Goal: Information Seeking & Learning: Learn about a topic

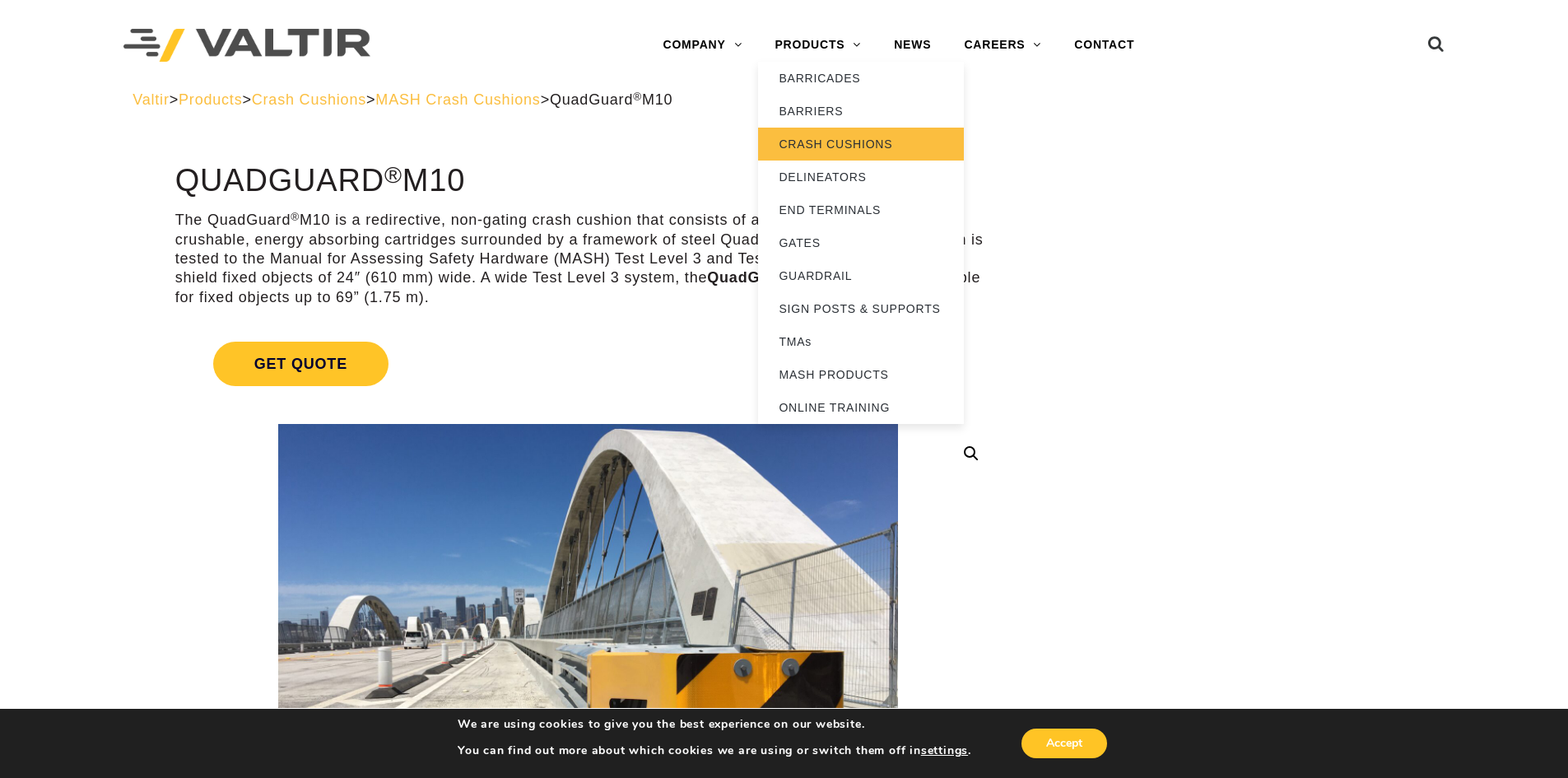
click at [827, 138] on link "CRASH CUSHIONS" at bounding box center [861, 144] width 206 height 33
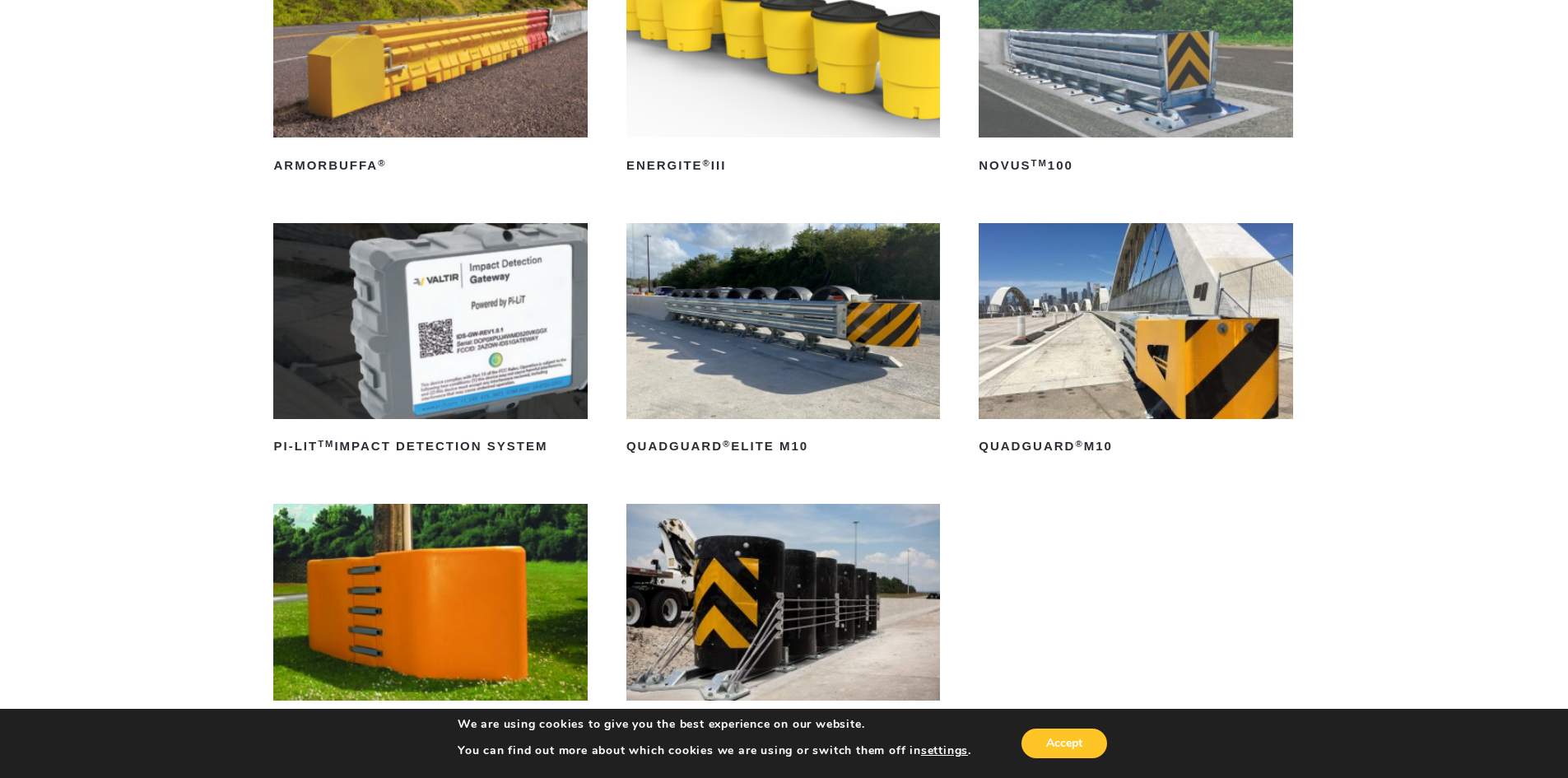
scroll to position [329, 0]
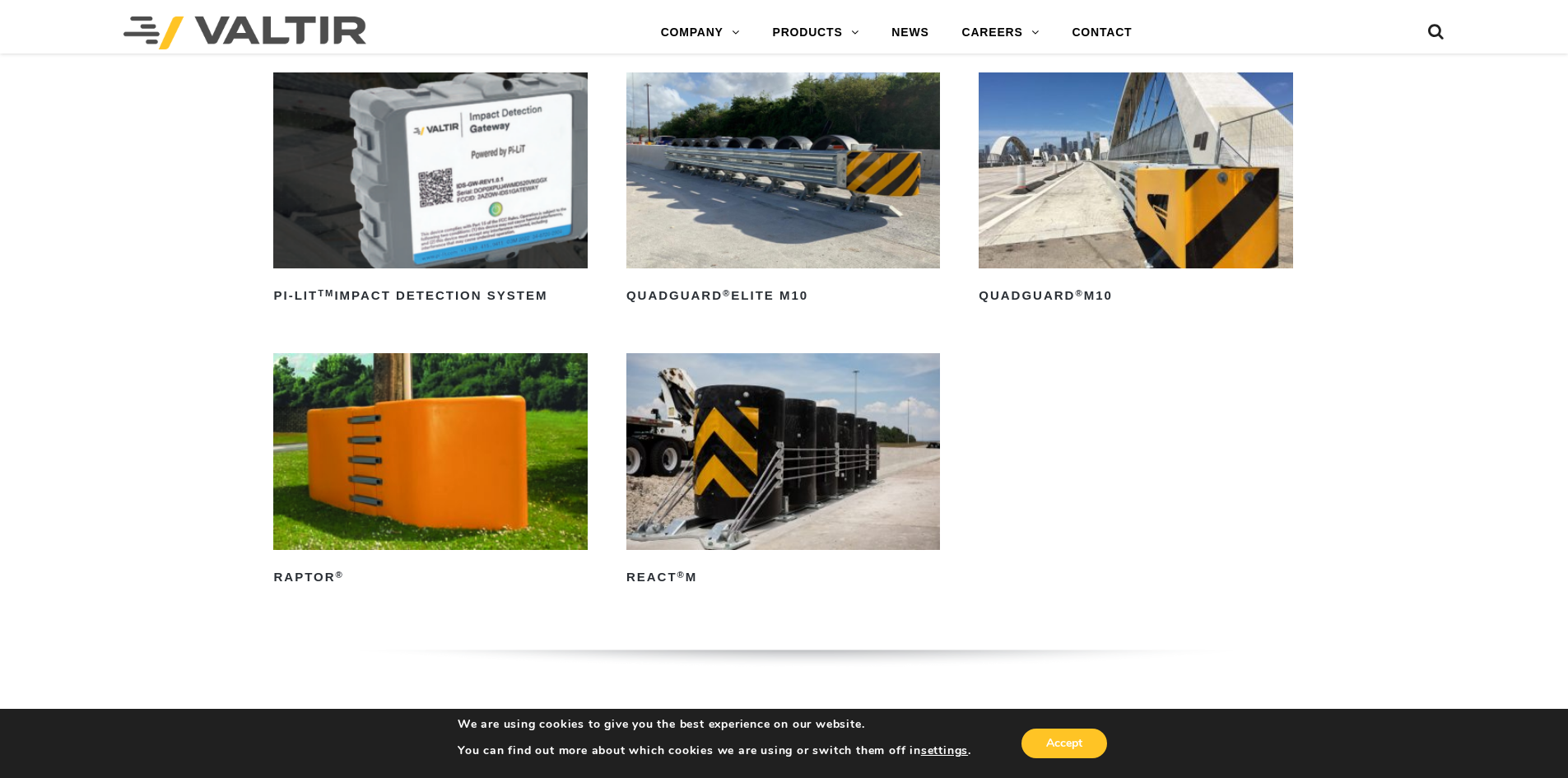
click at [780, 208] on img at bounding box center [784, 170] width 313 height 196
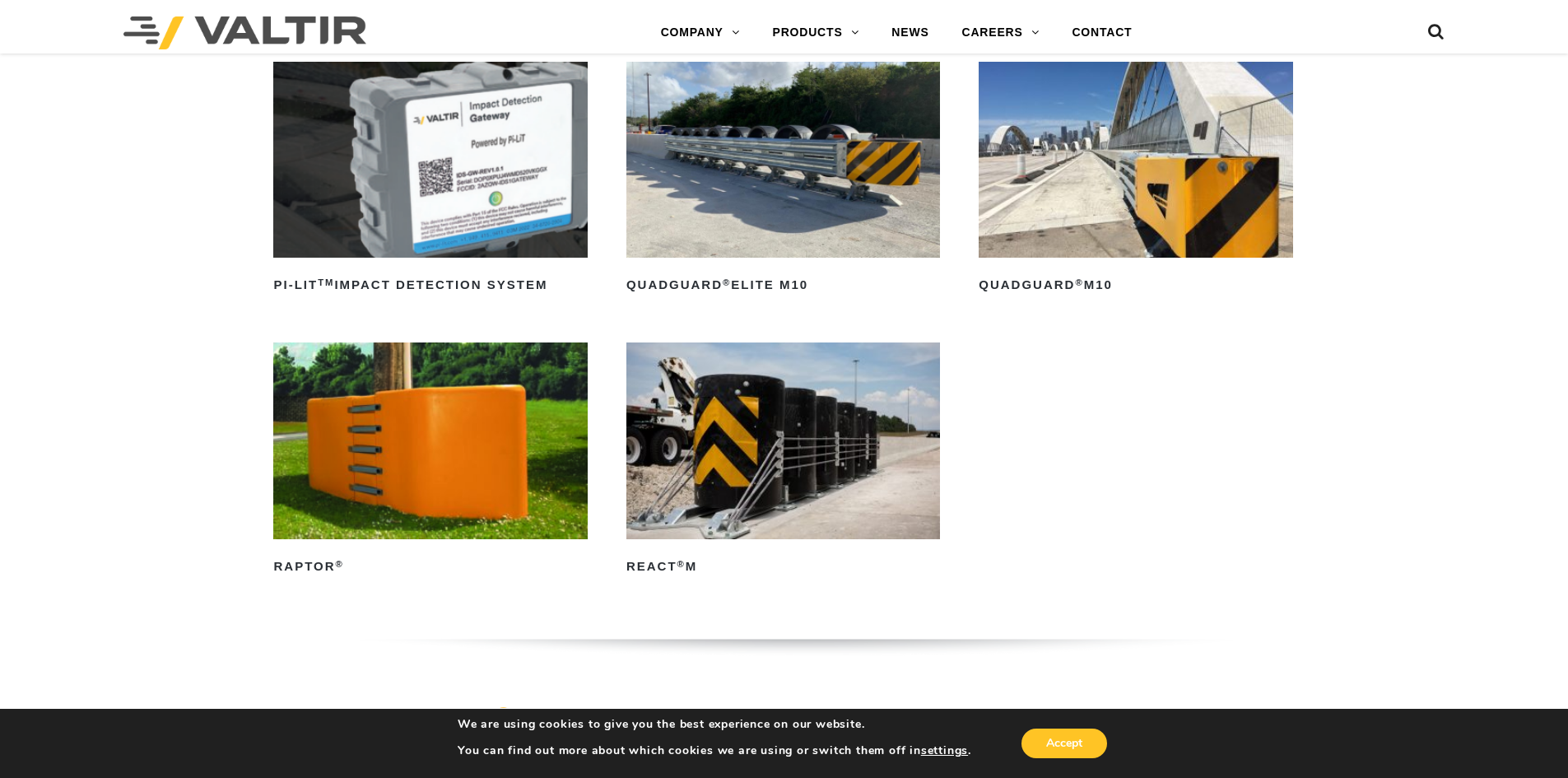
scroll to position [490, 0]
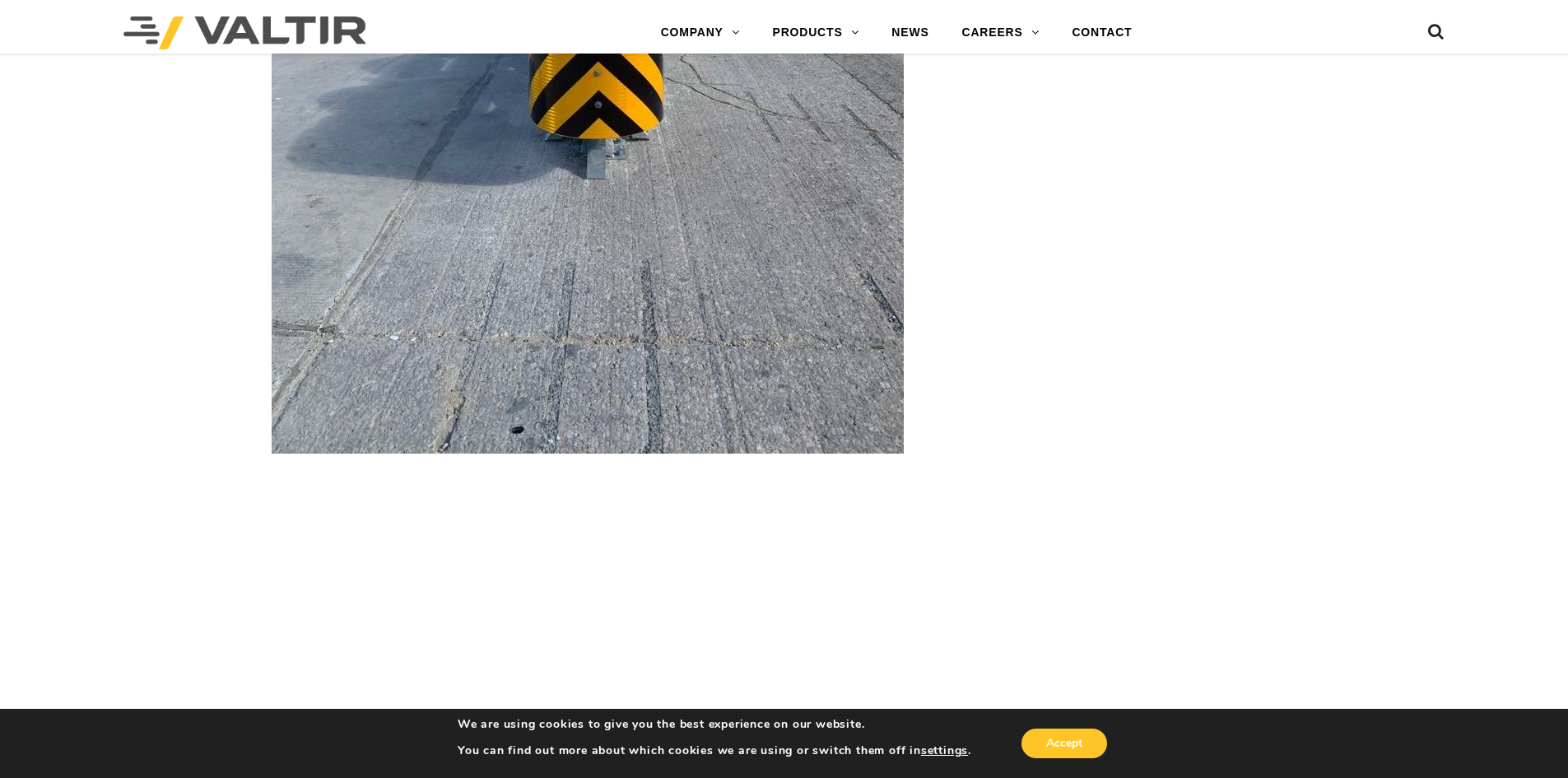
scroll to position [4943, 0]
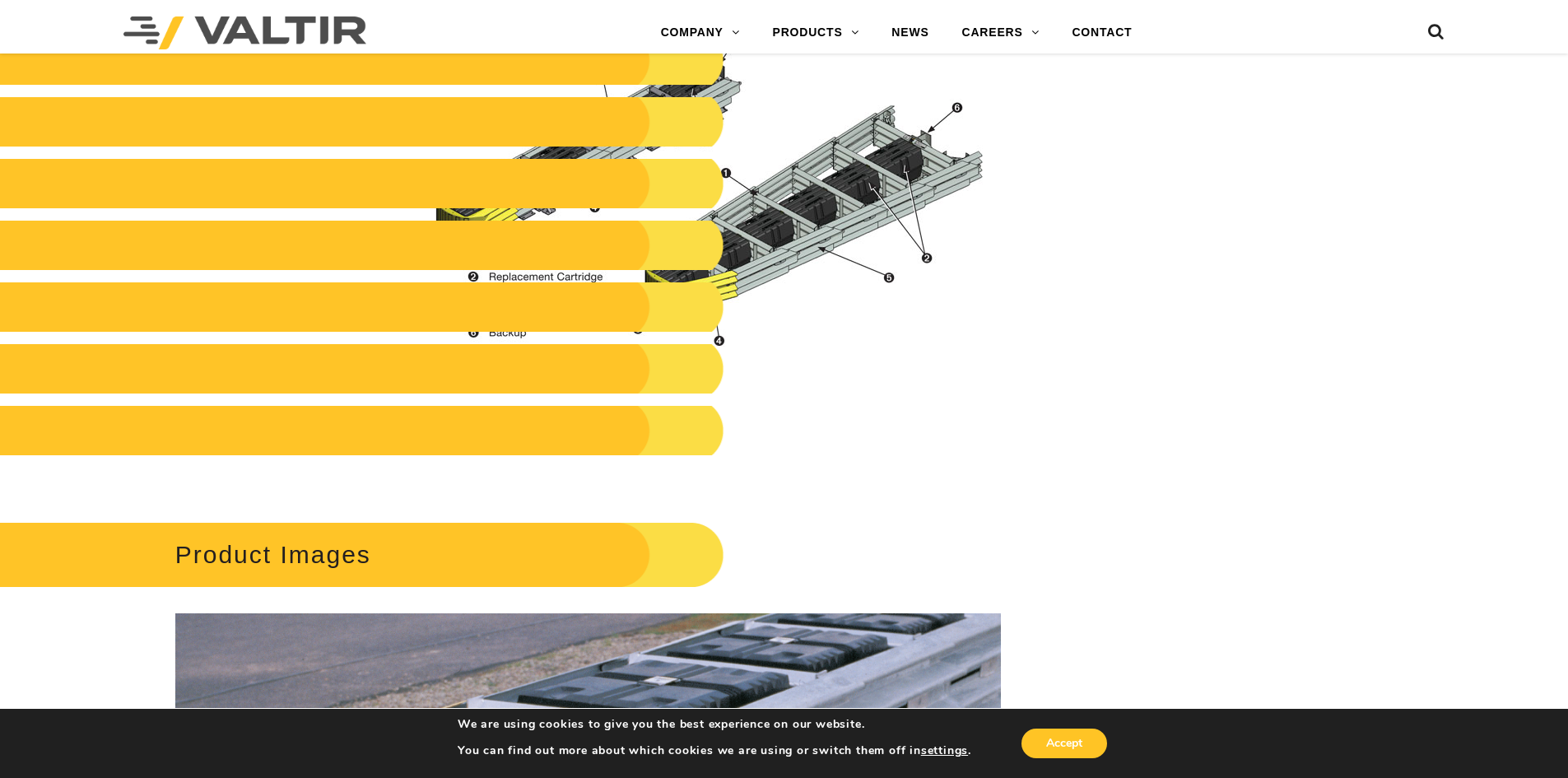
scroll to position [1809, 0]
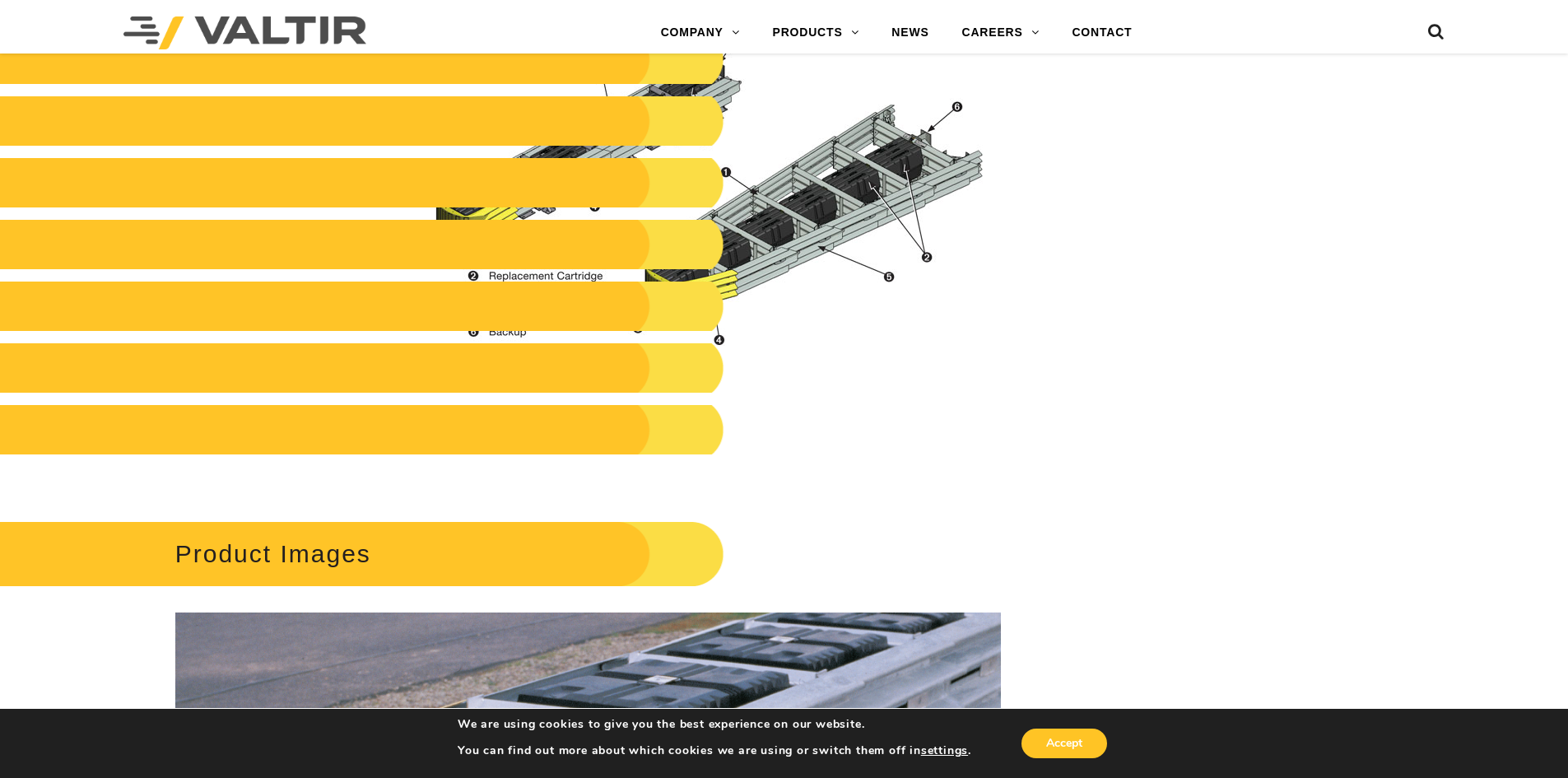
click at [532, 71] on h2 at bounding box center [332, 59] width 784 height 49
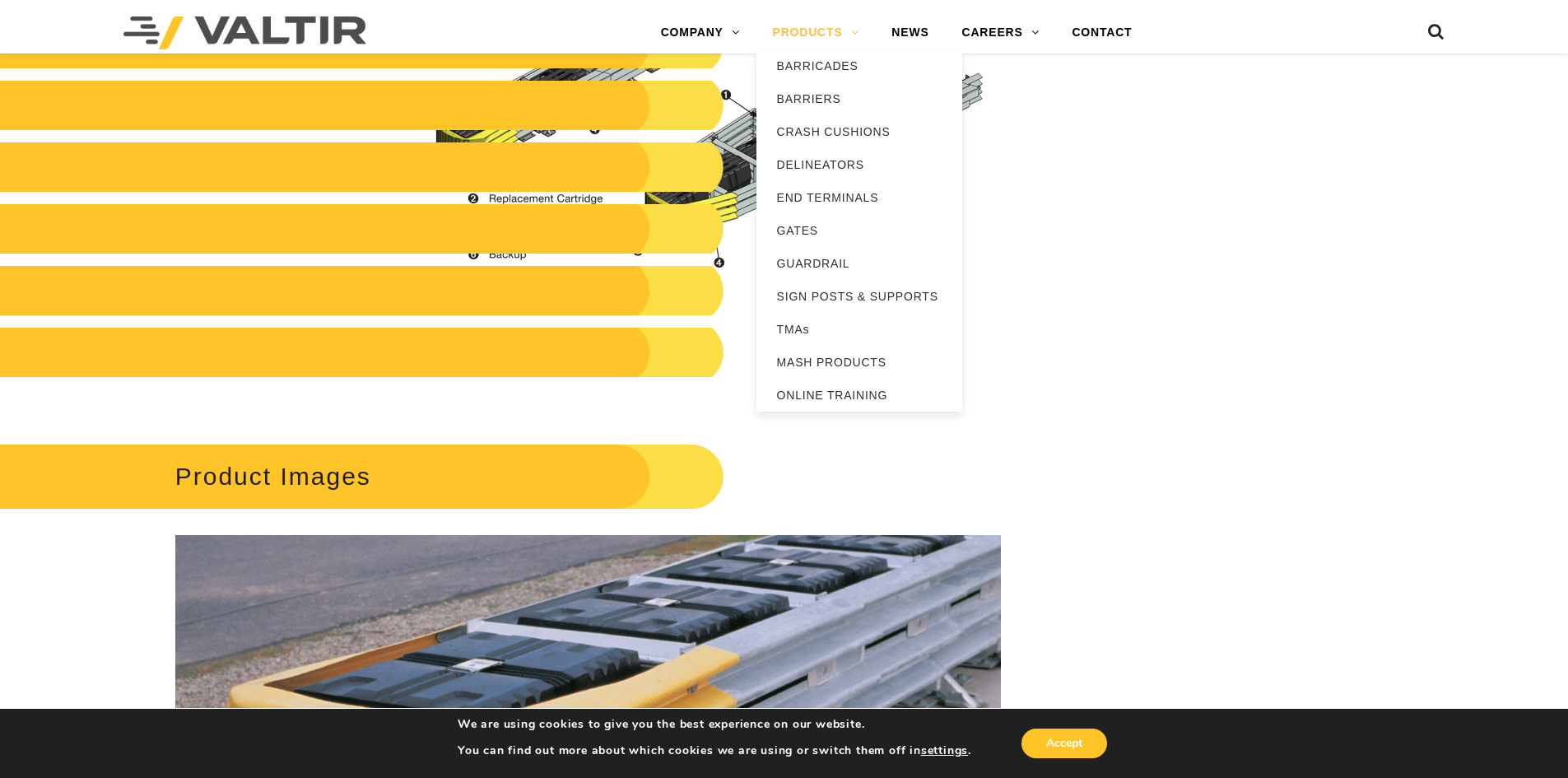
scroll to position [1885, 0]
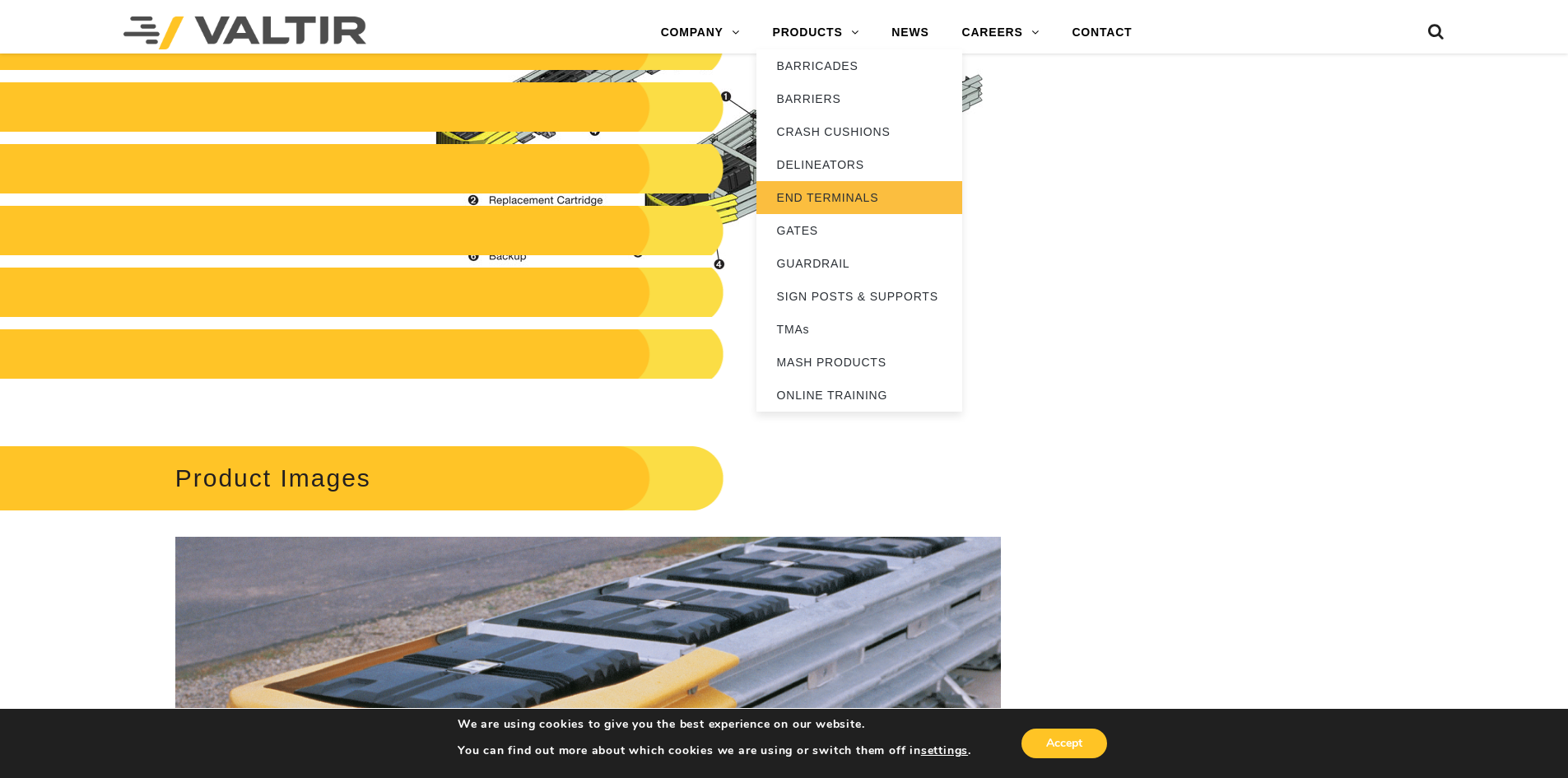
click at [833, 189] on link "END TERMINALS" at bounding box center [859, 197] width 206 height 33
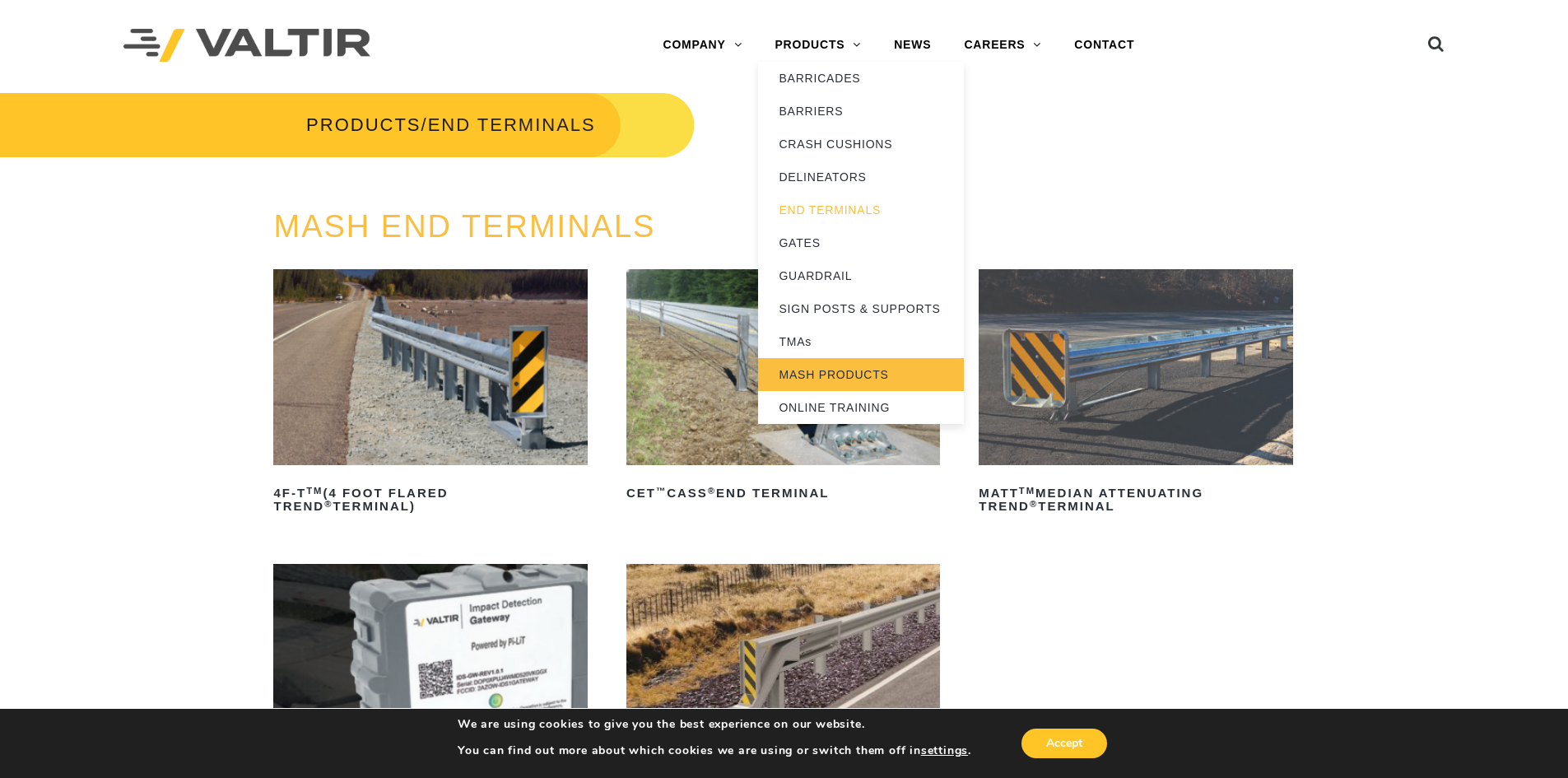
click at [837, 369] on link "MASH PRODUCTS" at bounding box center [861, 374] width 206 height 33
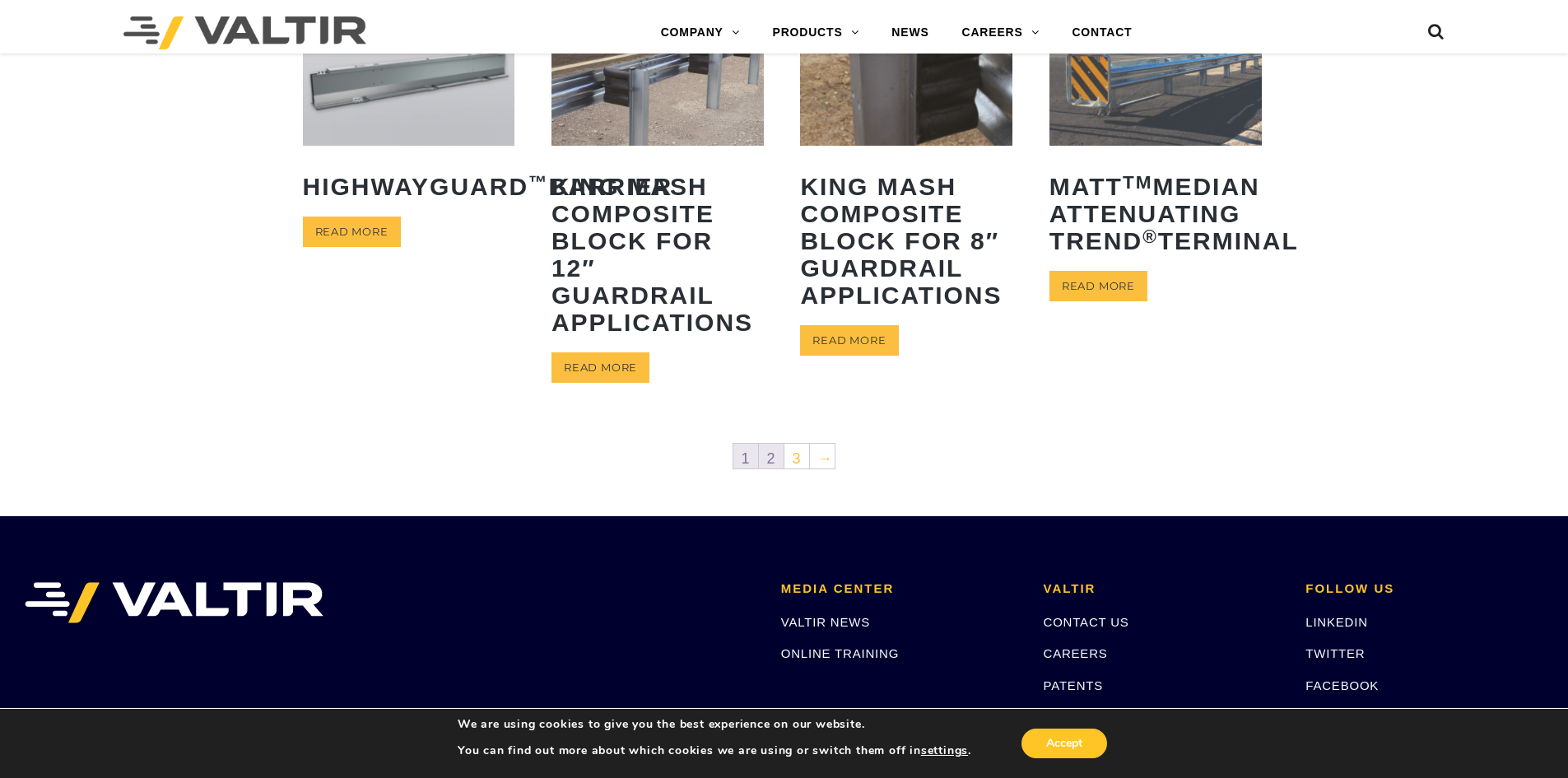
scroll to position [837, 0]
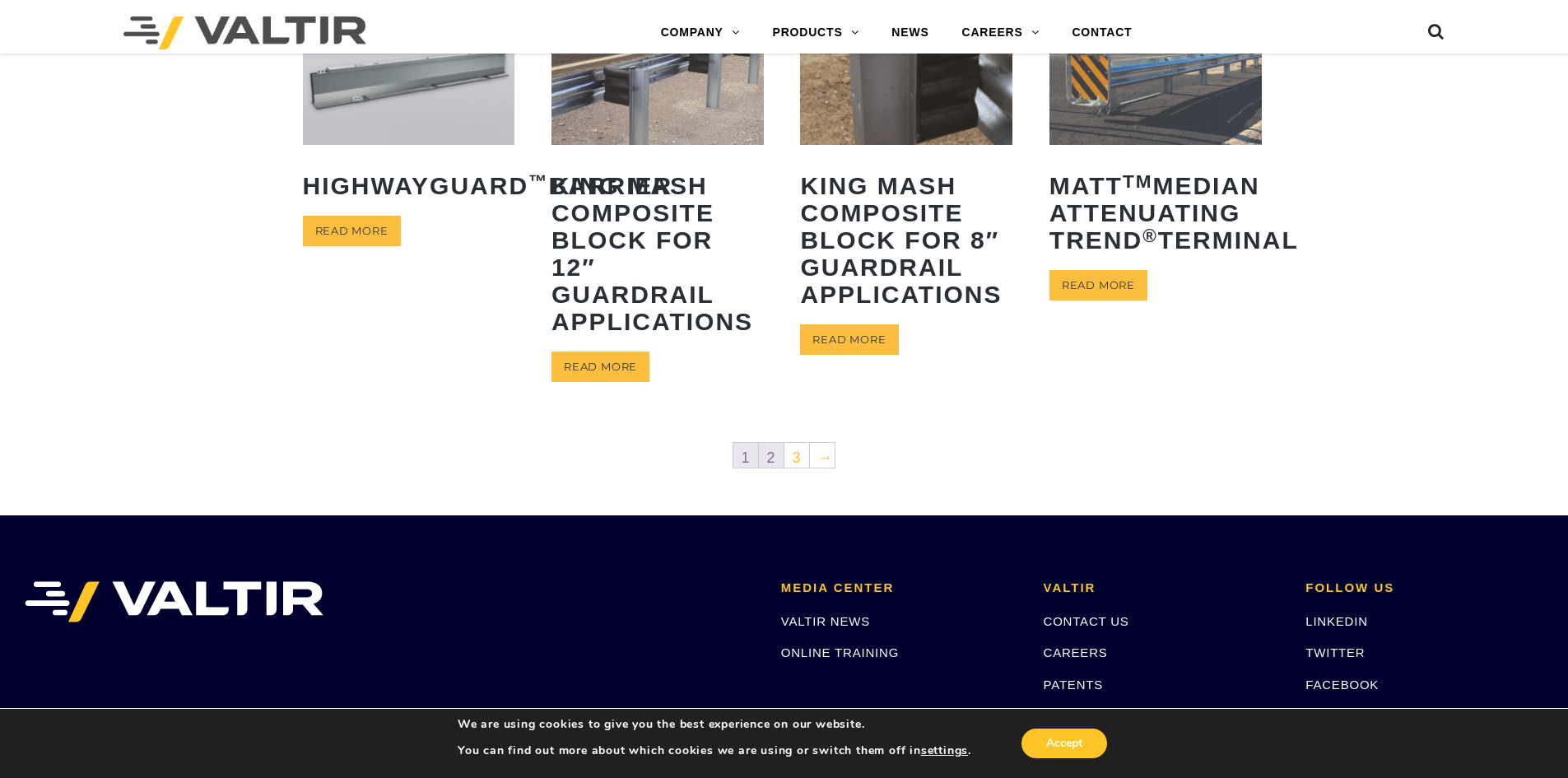
click at [773, 453] on link "2" at bounding box center [772, 456] width 25 height 25
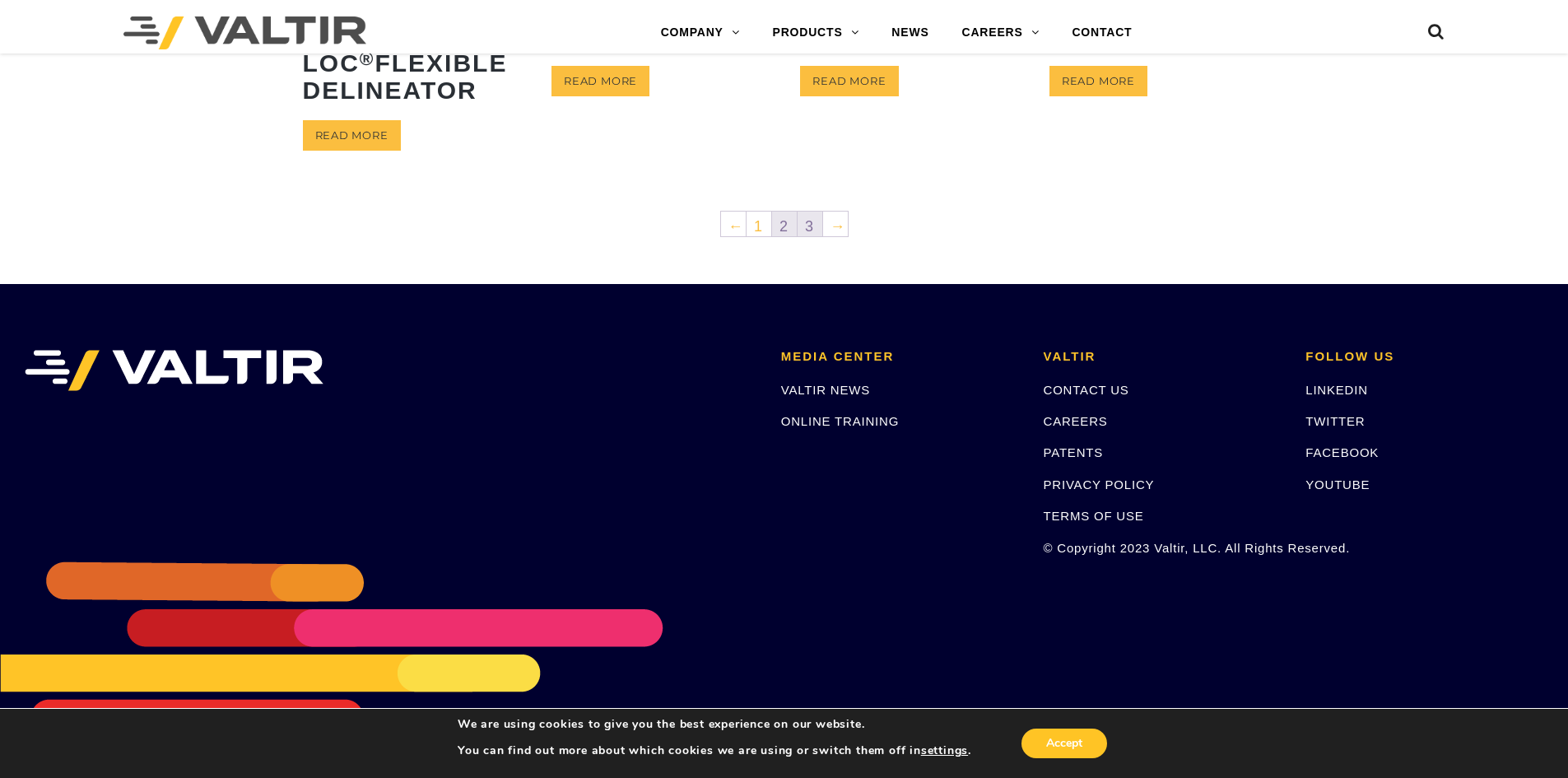
scroll to position [988, 0]
click at [808, 237] on link "3" at bounding box center [810, 224] width 25 height 25
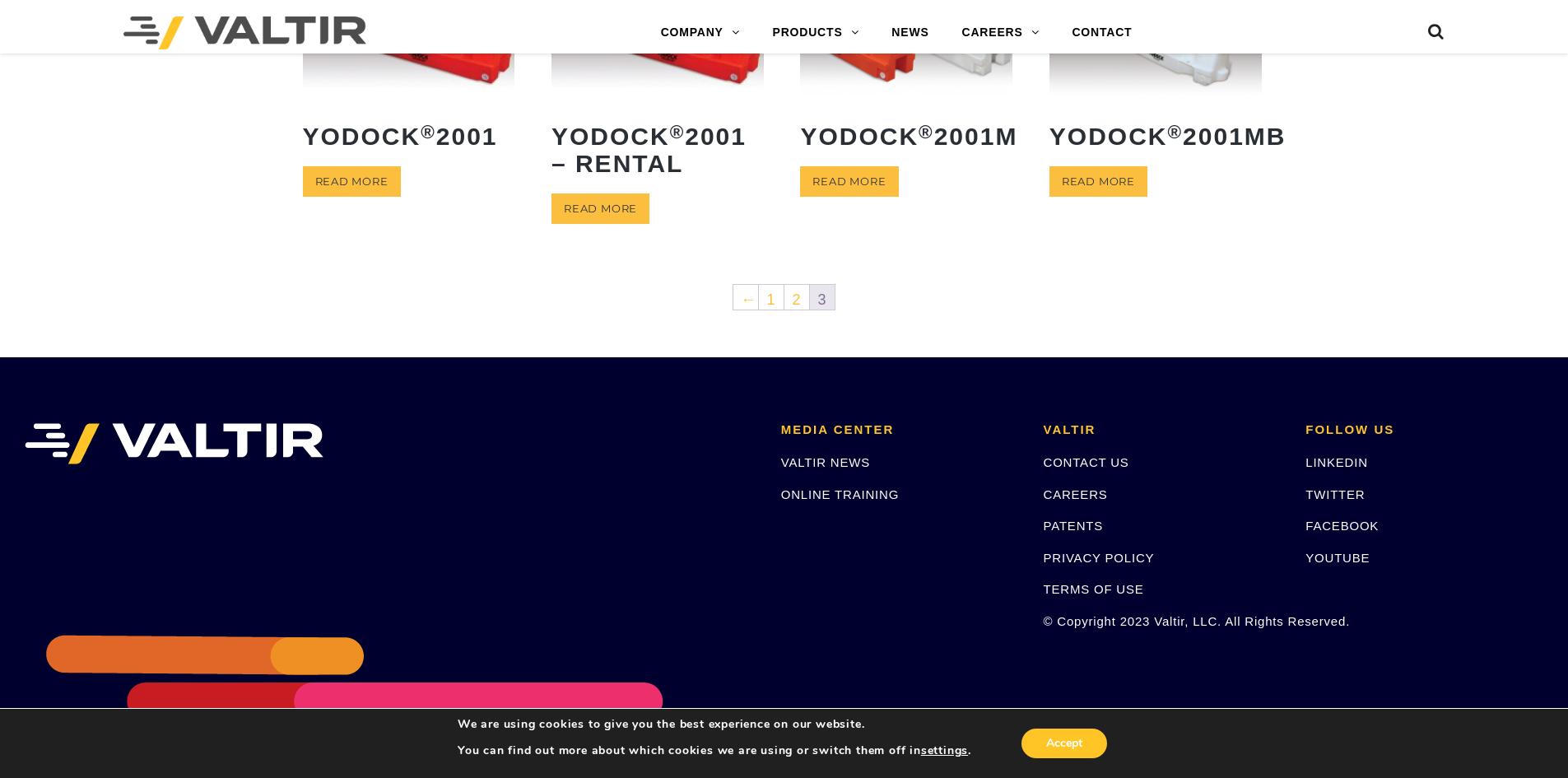
scroll to position [494, 0]
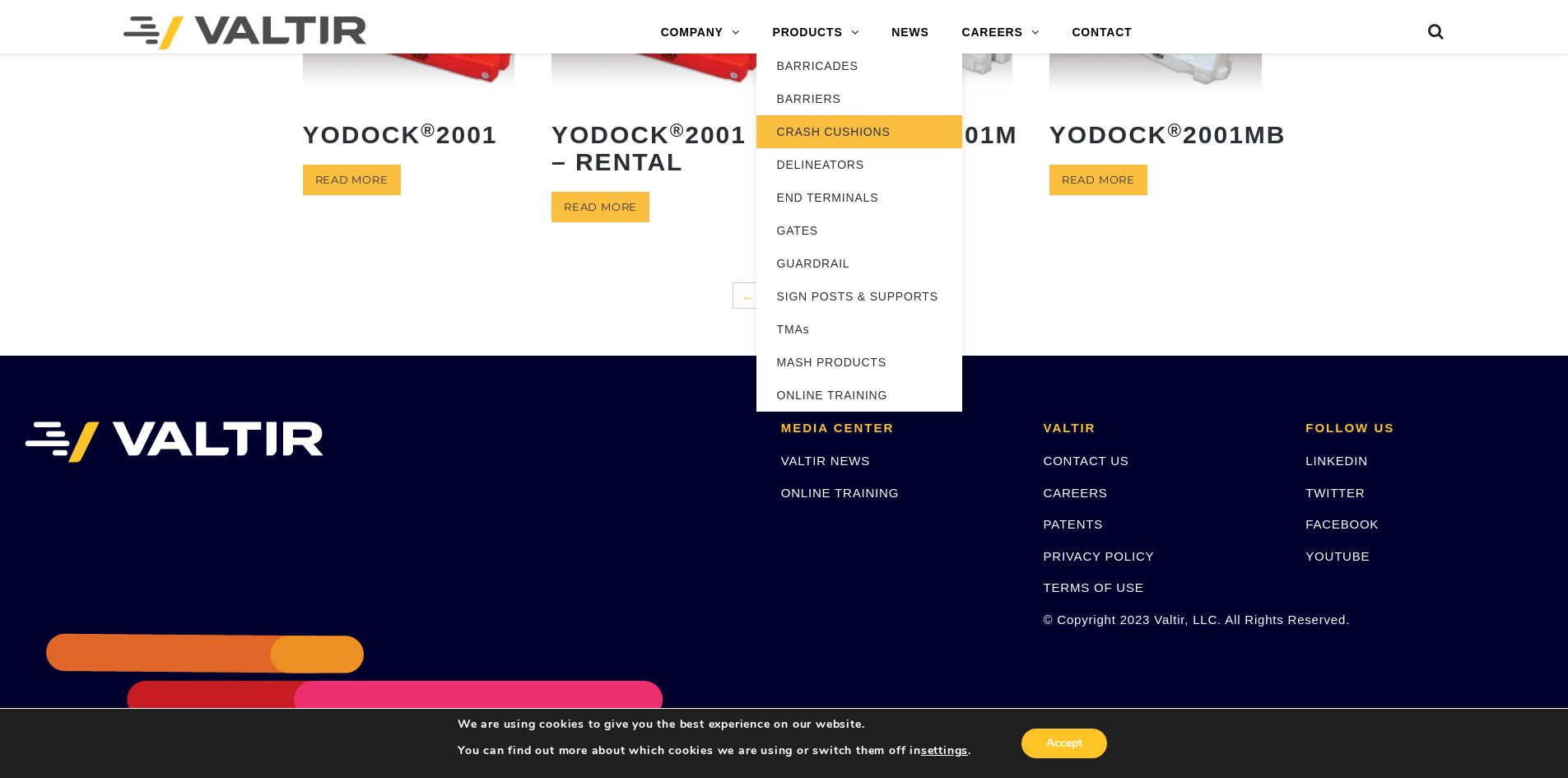
click at [815, 122] on link "CRASH CUSHIONS" at bounding box center [859, 132] width 206 height 33
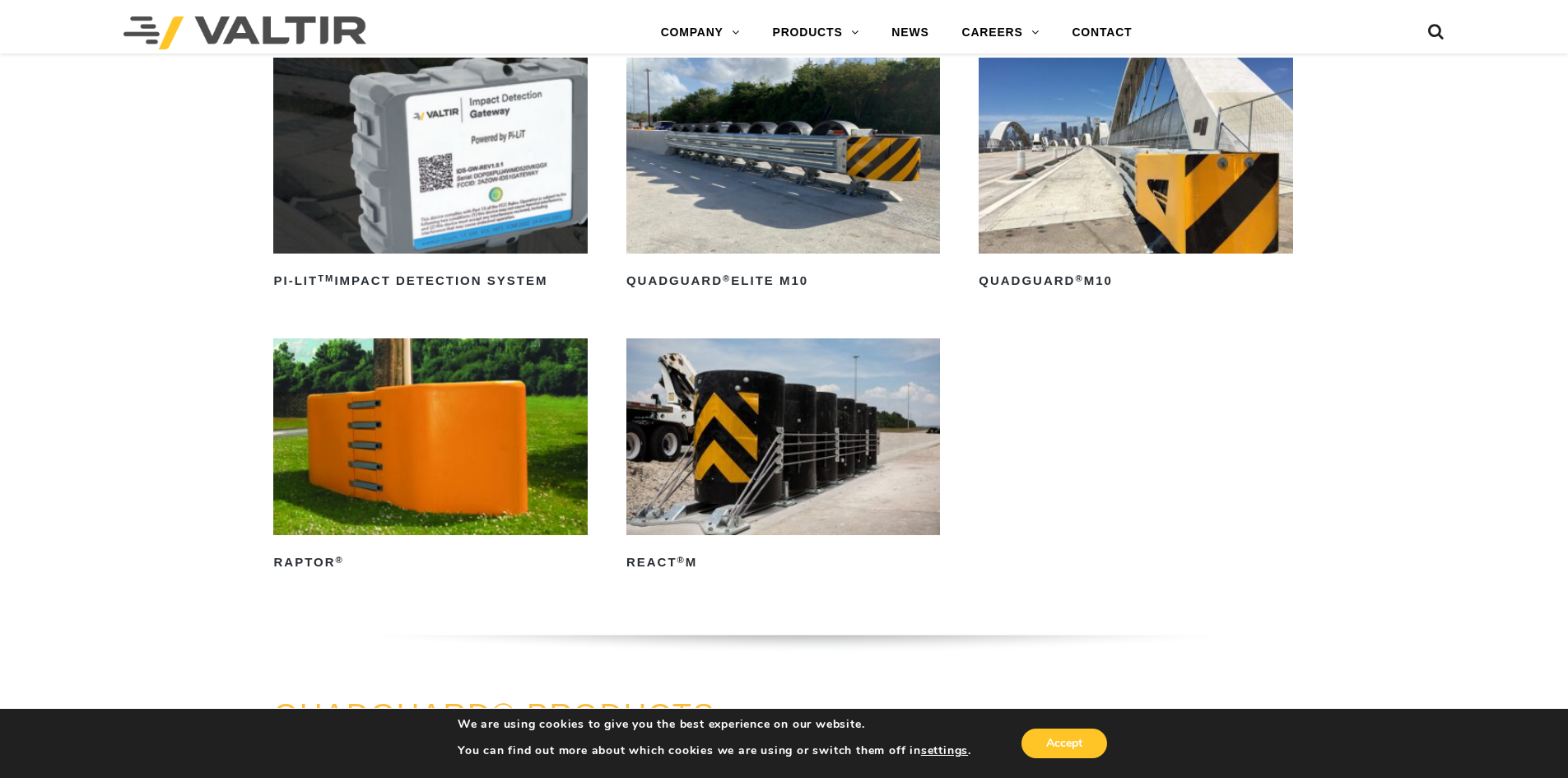
scroll to position [494, 0]
click at [1106, 209] on img at bounding box center [1135, 155] width 313 height 196
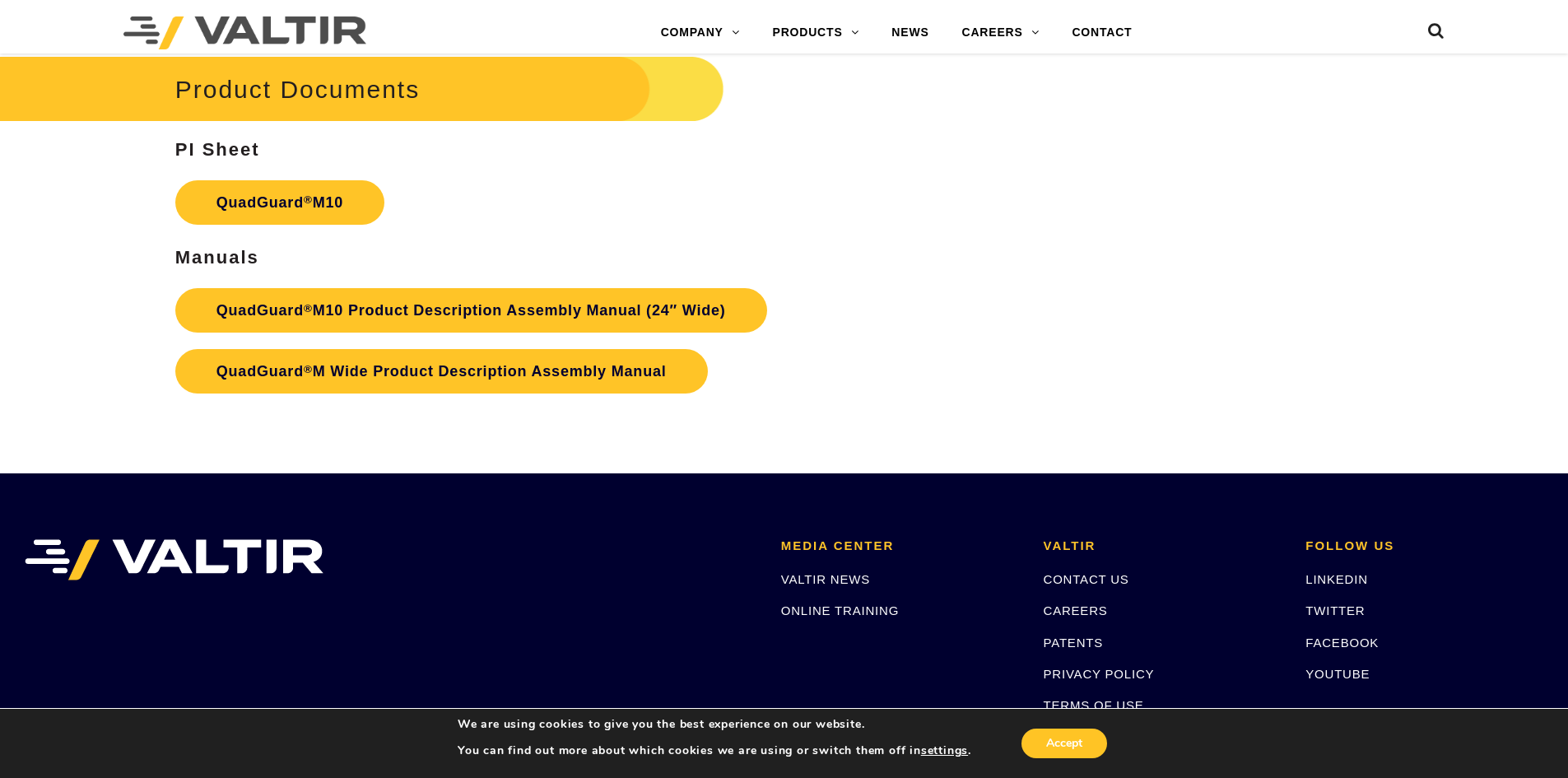
scroll to position [6176, 0]
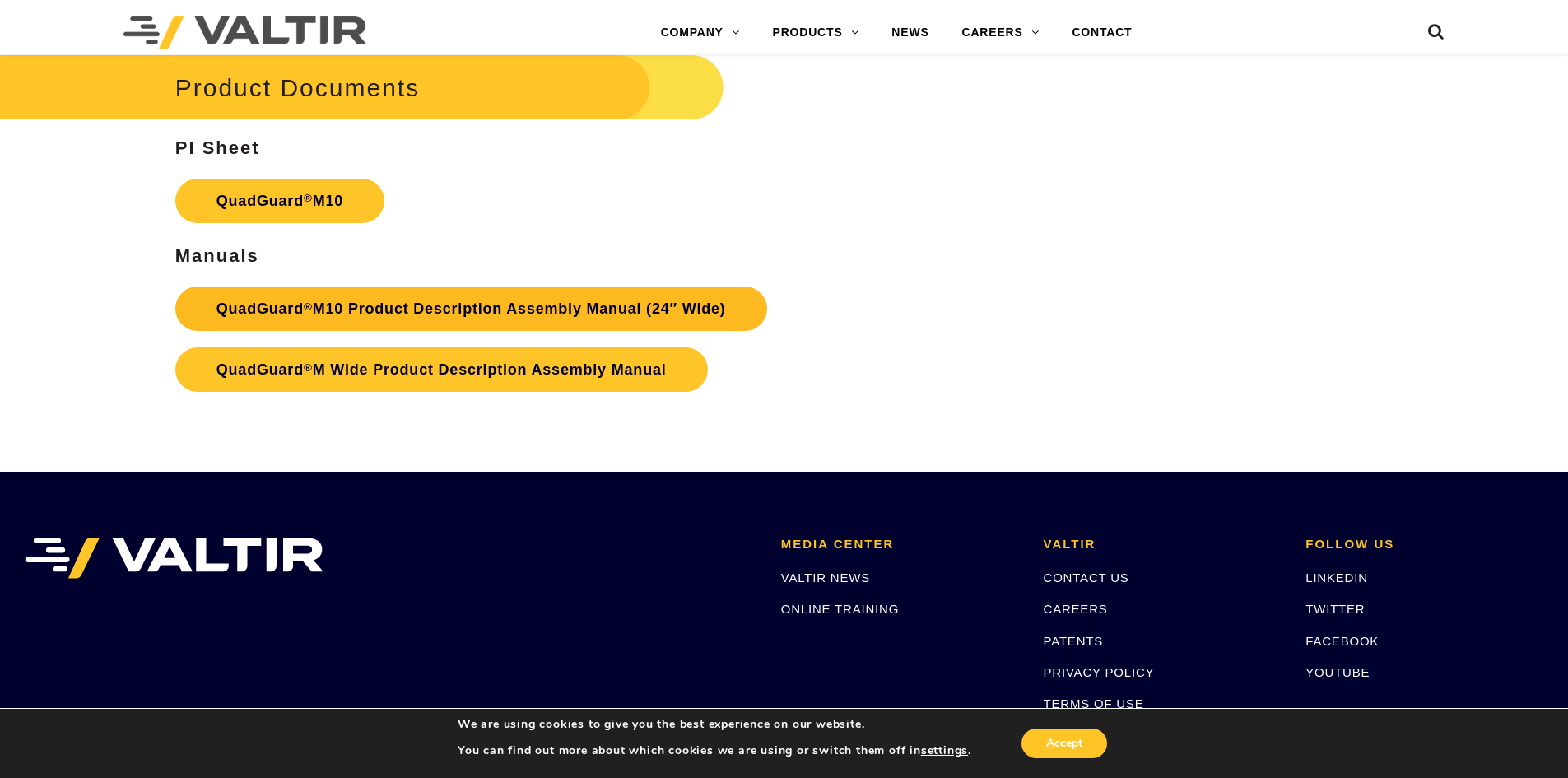
click at [328, 305] on link "QuadGuard ® M10 Product Description Assembly Manual (24″ Wide)" at bounding box center [471, 309] width 592 height 44
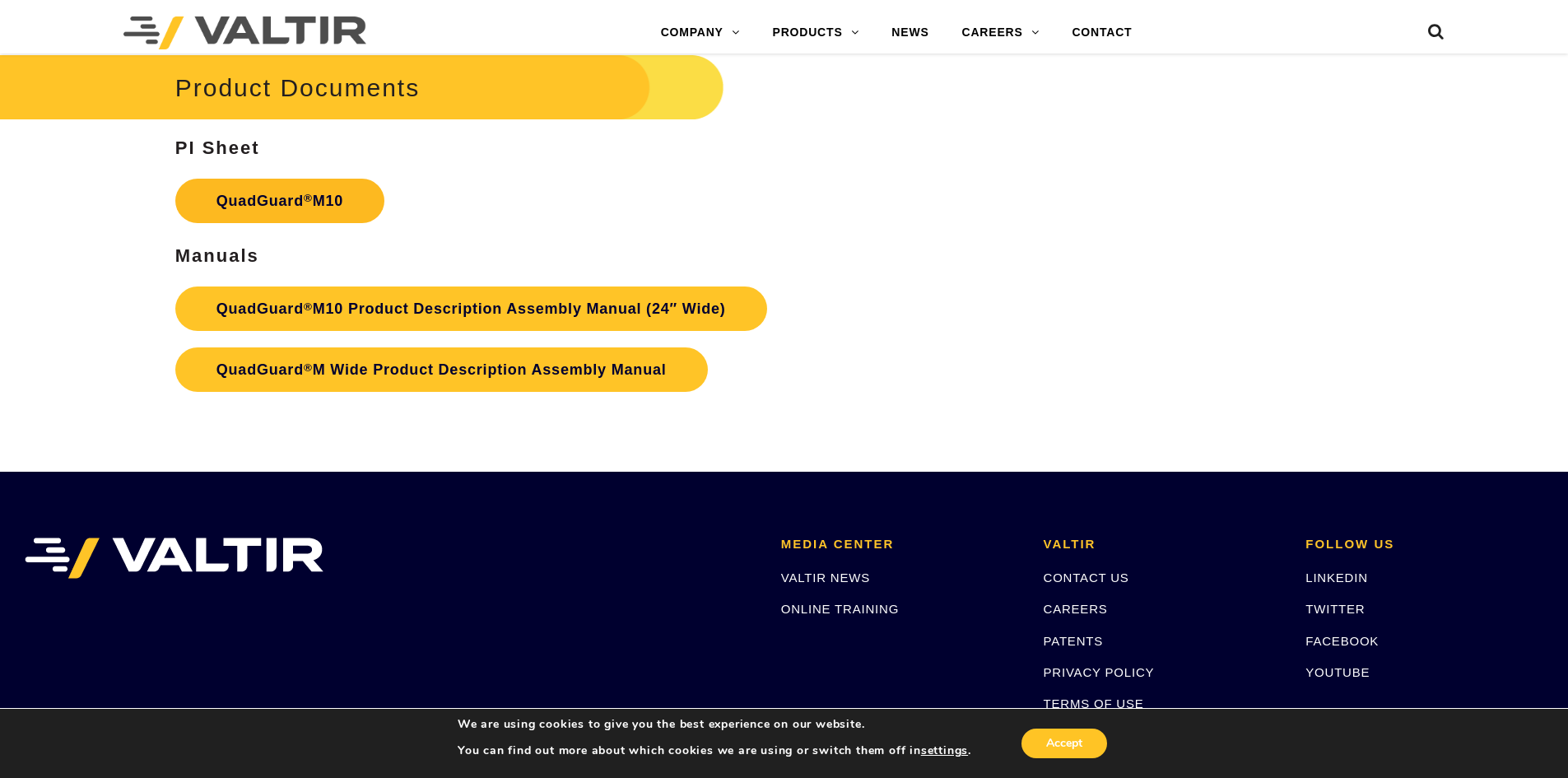
click at [308, 198] on sup "®" at bounding box center [308, 198] width 9 height 13
